Goal: Ask a question

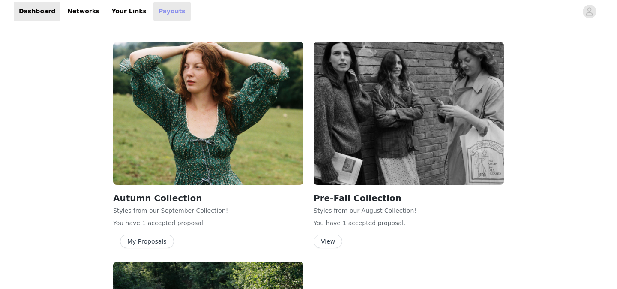
click at [153, 14] on link "Payouts" at bounding box center [171, 11] width 37 height 19
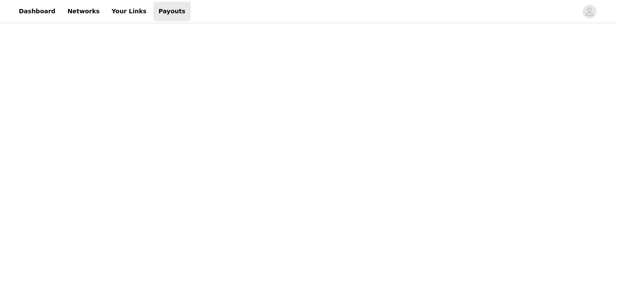
scroll to position [130, 0]
click at [122, 220] on div "Payouts View your payment related transactions. Payout Activity View and track …" at bounding box center [308, 221] width 617 height 652
click at [150, 110] on div "Payouts View your payment related transactions. Payout Activity View and track …" at bounding box center [308, 124] width 617 height 652
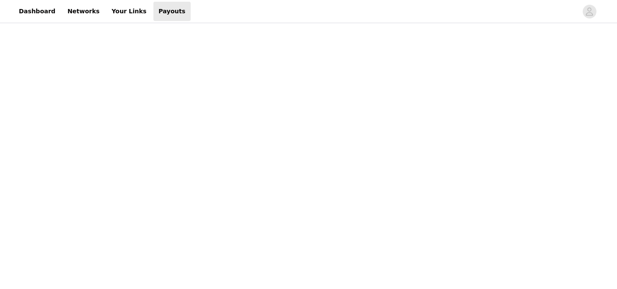
click at [133, 122] on div "Payouts View your payment related transactions. Payout Activity View and track …" at bounding box center [308, 167] width 617 height 652
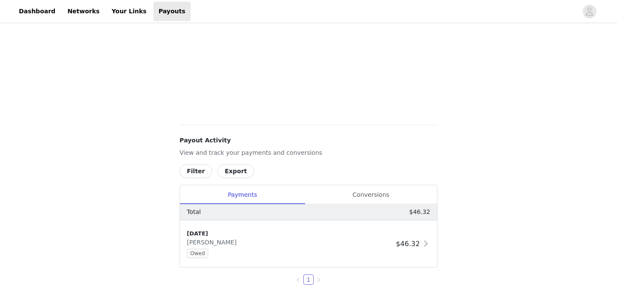
scroll to position [255, 0]
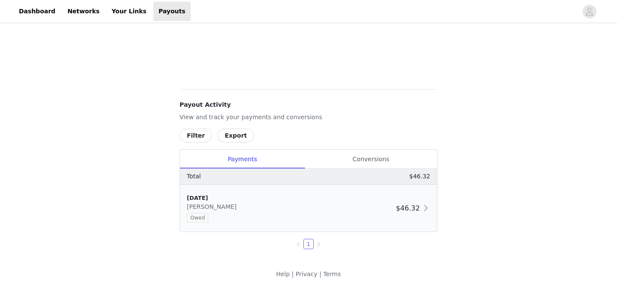
click at [202, 218] on span "Owed" at bounding box center [197, 217] width 21 height 9
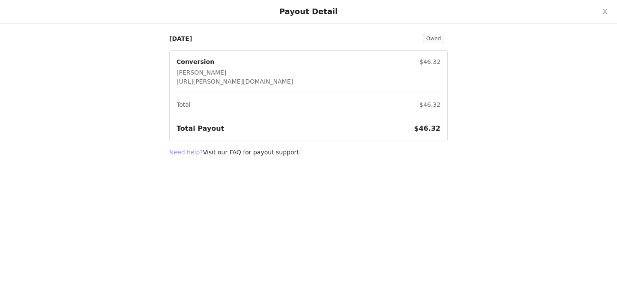
click at [196, 154] on link "Need help?" at bounding box center [186, 152] width 34 height 7
click at [432, 39] on span "Owed" at bounding box center [433, 38] width 21 height 9
